Goal: Transaction & Acquisition: Purchase product/service

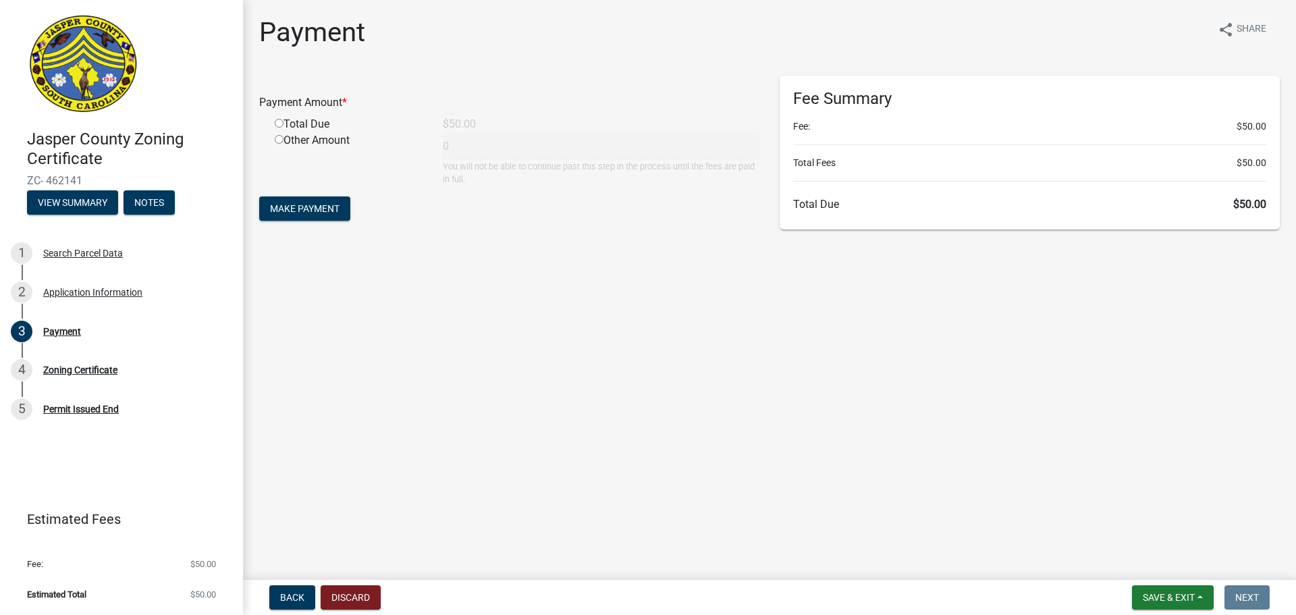
click at [280, 123] on input "radio" at bounding box center [279, 123] width 9 height 9
radio input "true"
type input "50"
click at [303, 217] on button "Make Payment" at bounding box center [304, 208] width 91 height 24
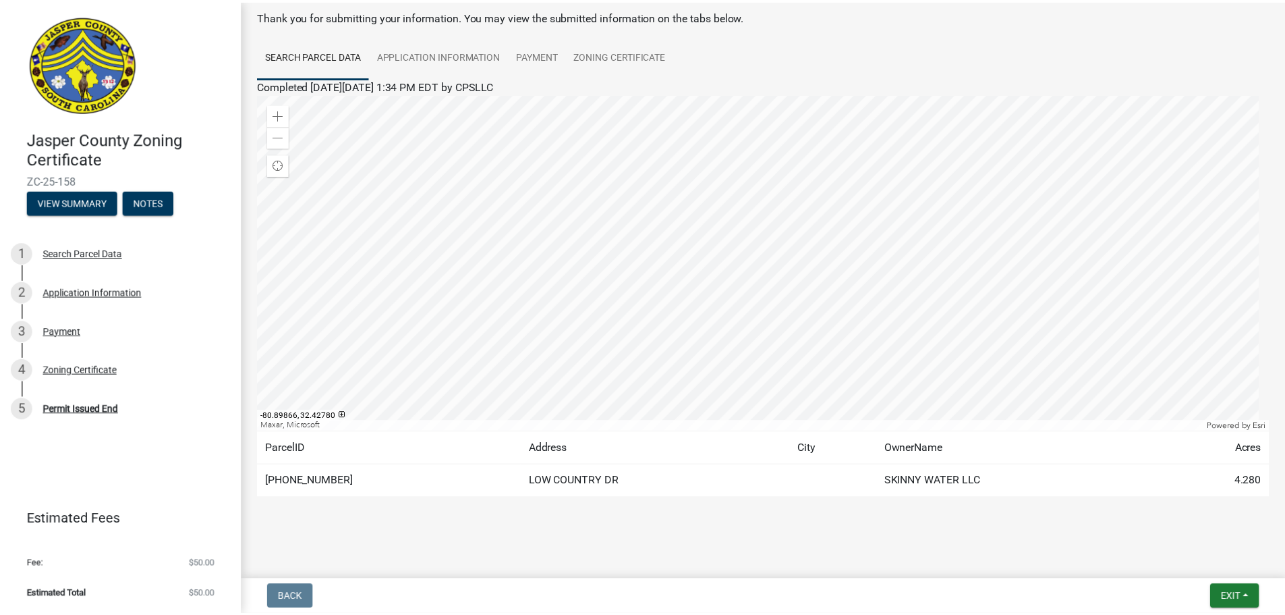
scroll to position [70, 0]
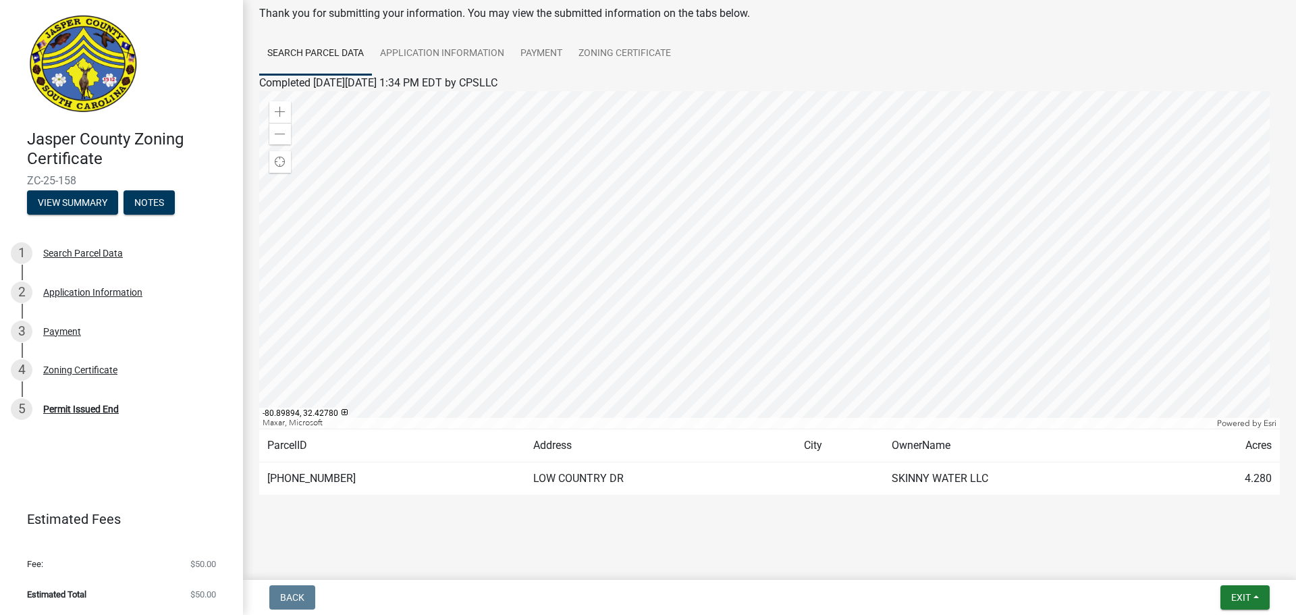
click at [611, 348] on div at bounding box center [769, 259] width 1020 height 337
click at [613, 379] on div at bounding box center [769, 259] width 1020 height 337
click at [1242, 592] on span "Exit" at bounding box center [1241, 597] width 20 height 11
click at [1215, 560] on button "Save & Exit" at bounding box center [1215, 562] width 108 height 32
